Goal: Find specific page/section: Find specific page/section

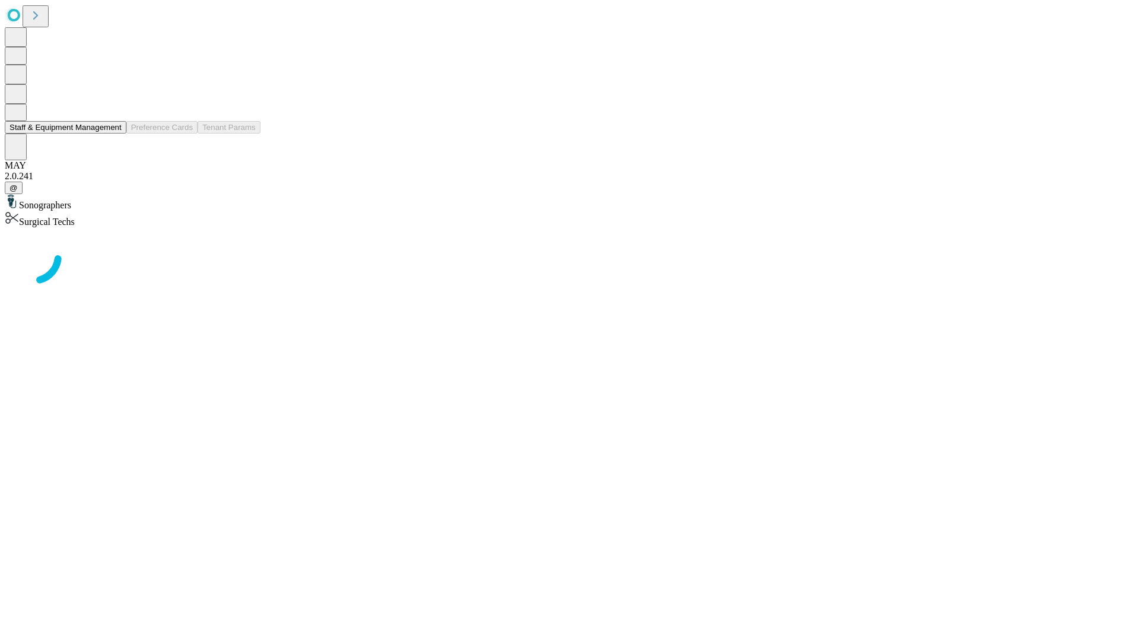
click at [113, 133] on button "Staff & Equipment Management" at bounding box center [66, 127] width 122 height 12
